Goal: Navigation & Orientation: Find specific page/section

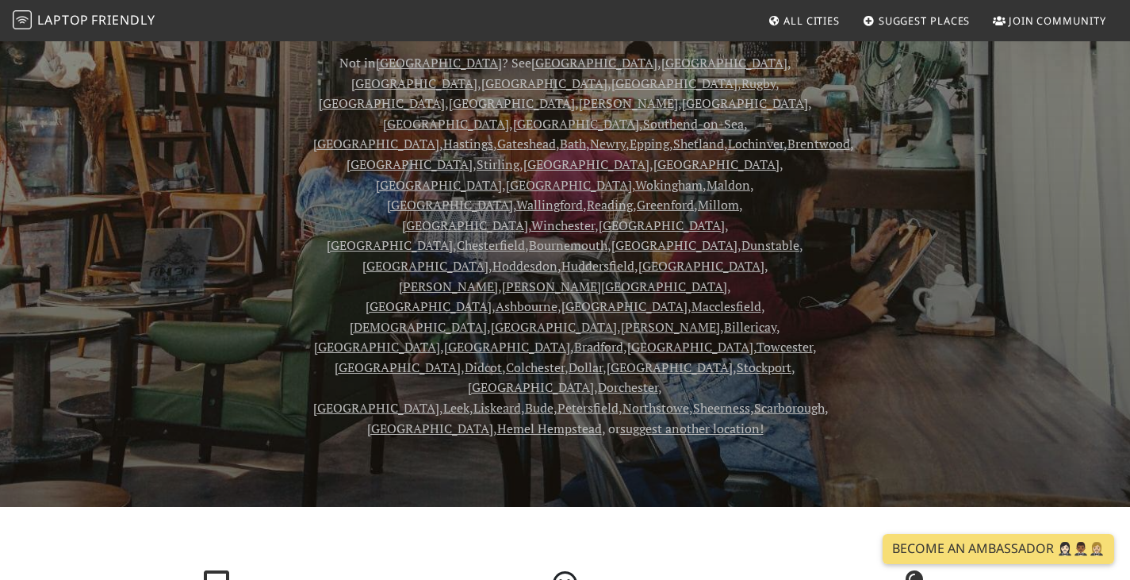
scroll to position [159, 0]
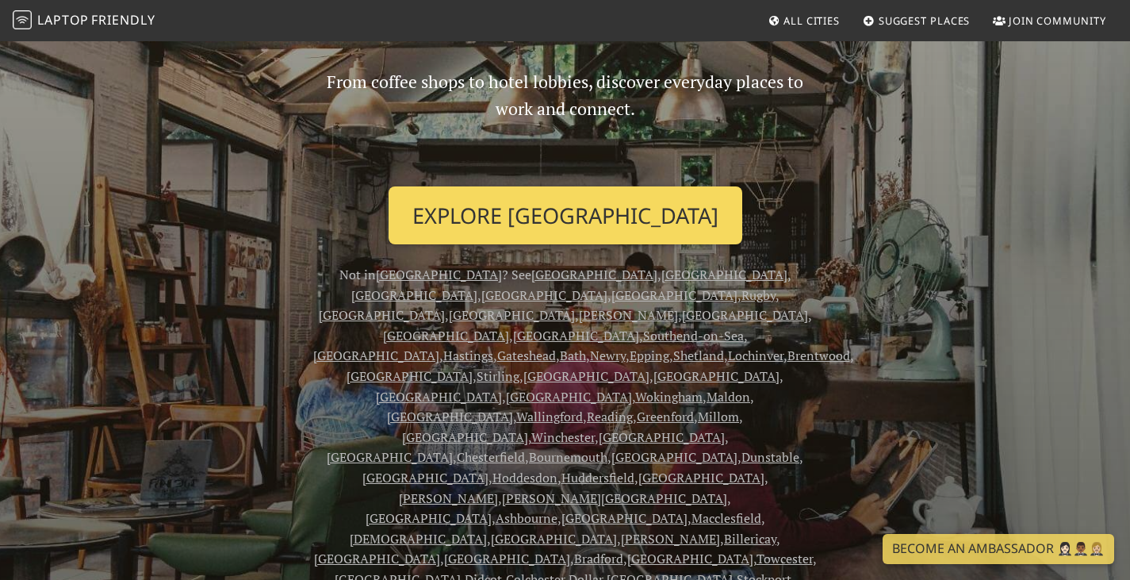
click at [612, 223] on link "Explore London" at bounding box center [566, 215] width 354 height 59
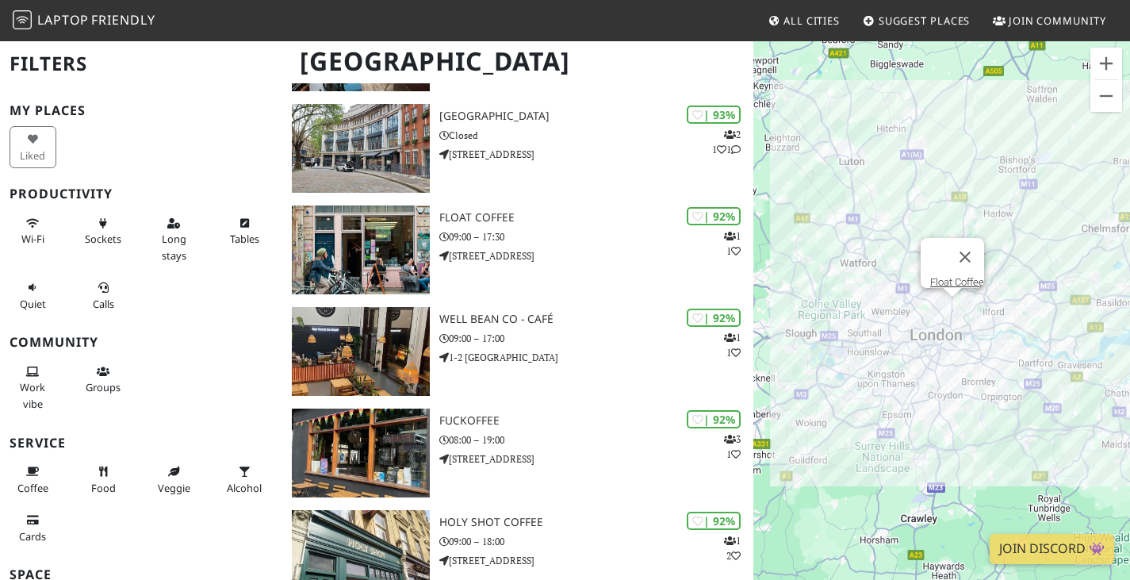
scroll to position [555, 0]
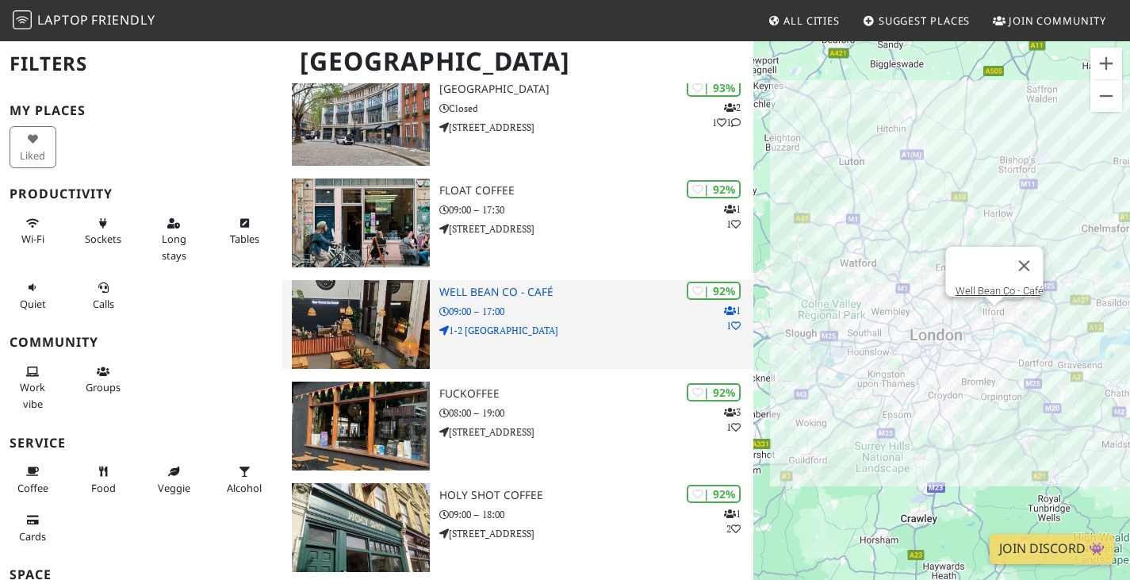
click at [583, 369] on div "| 92% 1 1 Well Bean Co - Café 09:00 – 17:00 [STREET_ADDRESS]" at bounding box center [596, 324] width 314 height 89
